Goal: Task Accomplishment & Management: Complete application form

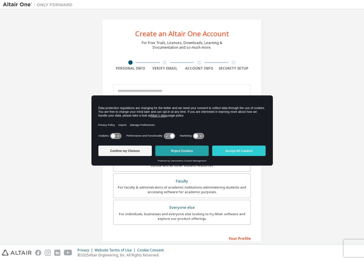
click at [171, 151] on button "Reject Cookies" at bounding box center [181, 151] width 53 height 10
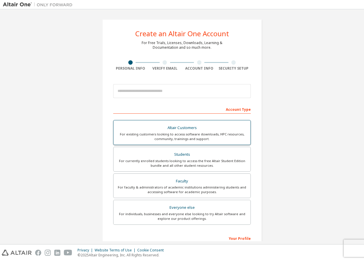
click at [192, 130] on div "Altair Customers" at bounding box center [182, 128] width 130 height 8
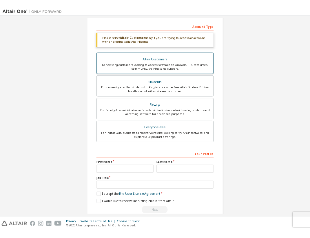
scroll to position [98, 0]
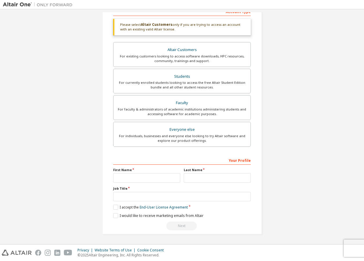
click at [300, 100] on div "Create an Altair One Account For Free Trials, Licenses, Downloads, Learning & D…" at bounding box center [182, 77] width 358 height 327
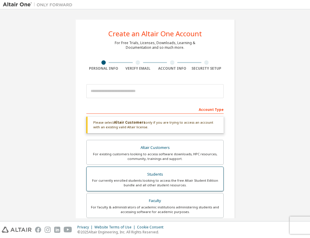
scroll to position [121, 0]
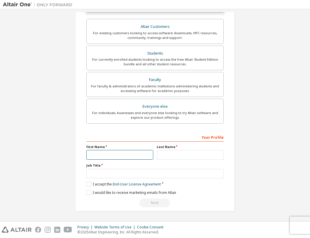
click at [114, 154] on input "text" at bounding box center [119, 155] width 67 height 10
type input "*****"
click at [168, 155] on input "text" at bounding box center [190, 155] width 67 height 10
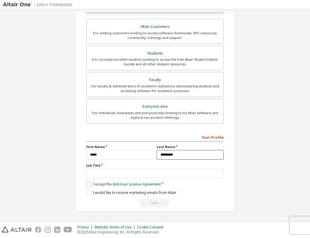
type input "*********"
click at [88, 185] on label "I accept the End-User License Agreement" at bounding box center [123, 184] width 75 height 5
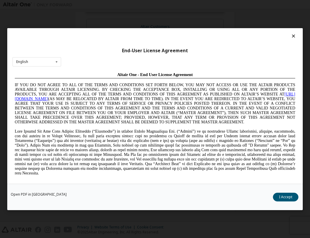
scroll to position [29, 0]
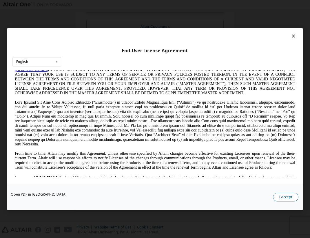
click at [290, 193] on button "I Accept" at bounding box center [286, 197] width 26 height 9
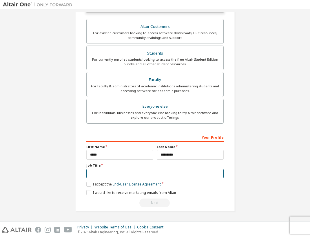
click at [111, 170] on input "text" at bounding box center [154, 174] width 137 height 10
type input "**********"
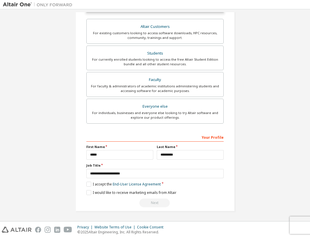
click at [269, 185] on div "Create an Altair One Account For Free Trials, Licenses, Downloads, Learning & D…" at bounding box center [155, 54] width 304 height 327
click at [196, 183] on div "I accept the End-User License Agreement" at bounding box center [154, 184] width 137 height 5
click at [84, 192] on div "Create an Altair One Account For Free Trials, Licenses, Downloads, Learning & D…" at bounding box center [154, 54] width 159 height 313
click at [86, 193] on label "I would like to receive marketing emails from Altair" at bounding box center [131, 192] width 90 height 5
click at [88, 192] on label "I would like to receive marketing emails from Altair" at bounding box center [131, 192] width 90 height 5
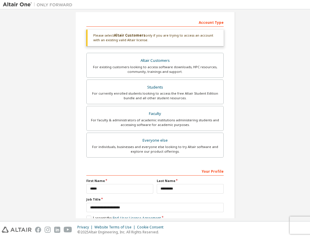
scroll to position [121, 0]
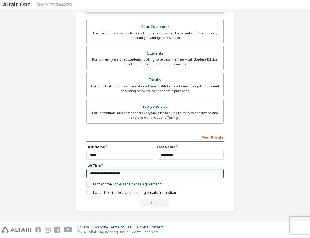
click at [182, 173] on input "**********" at bounding box center [154, 174] width 137 height 10
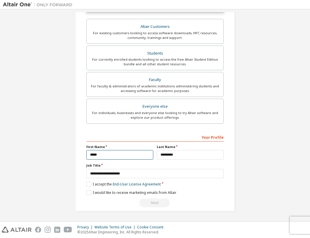
click at [114, 154] on input "*****" at bounding box center [119, 155] width 67 height 10
click at [167, 204] on div "Next" at bounding box center [154, 202] width 137 height 9
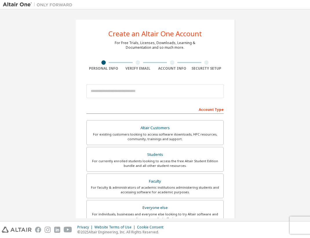
scroll to position [101, 0]
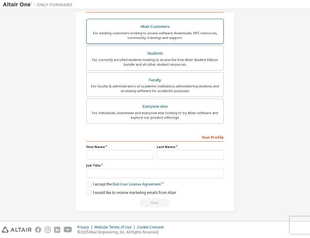
click at [137, 34] on div "For existing customers looking to access software downloads, HPC resources, com…" at bounding box center [155, 35] width 130 height 9
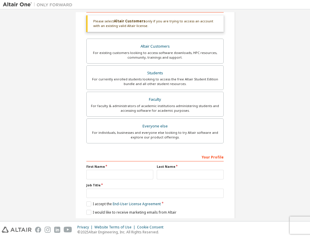
scroll to position [121, 0]
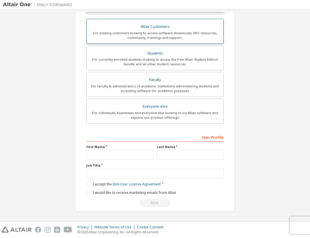
click at [157, 28] on div "Altair Customers" at bounding box center [155, 27] width 130 height 8
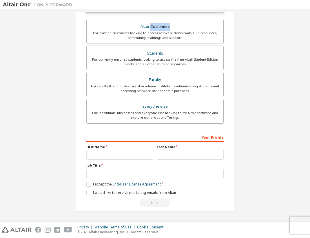
drag, startPoint x: 157, startPoint y: 28, endPoint x: 256, endPoint y: 30, distance: 98.9
click at [256, 30] on div "Create an Altair One Account For Free Trials, Licenses, Downloads, Learning & D…" at bounding box center [155, 54] width 304 height 327
